Goal: Information Seeking & Learning: Learn about a topic

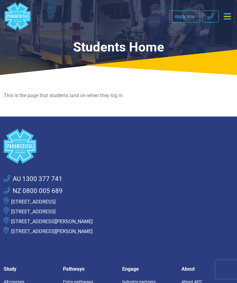
click at [229, 14] on icon "Toggle navigation" at bounding box center [226, 16] width 7 height 6
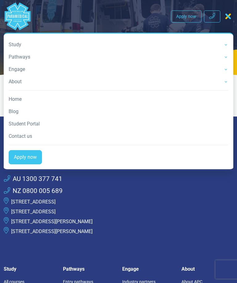
click at [18, 47] on link "Study" at bounding box center [118, 45] width 219 height 12
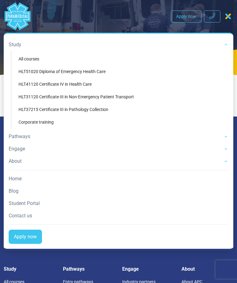
click at [92, 73] on link "HLT51020 Diploma of Emergency Health Care" at bounding box center [120, 71] width 212 height 11
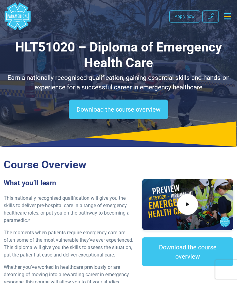
click at [226, 22] on button "Toggle navigation" at bounding box center [227, 16] width 12 height 11
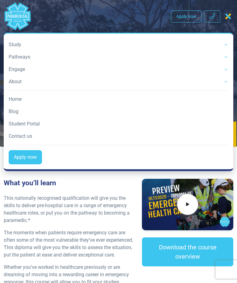
click at [25, 60] on link "Pathways" at bounding box center [118, 57] width 219 height 12
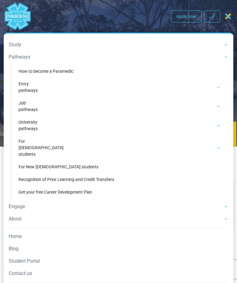
click at [30, 93] on link "Entry pathways" at bounding box center [120, 87] width 212 height 18
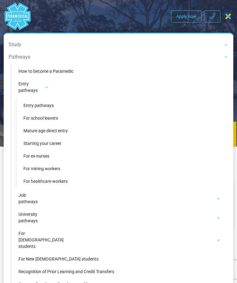
click at [51, 135] on link "Mature age direct entry" at bounding box center [120, 130] width 205 height 11
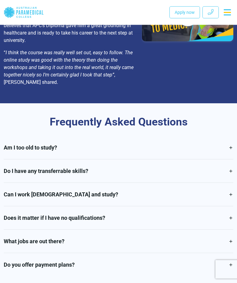
scroll to position [1403, 0]
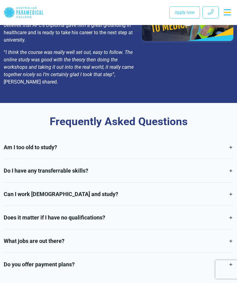
click at [226, 229] on link "What jobs are out there?" at bounding box center [118, 240] width 229 height 23
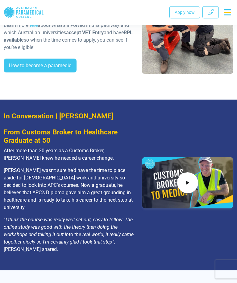
scroll to position [1213, 0]
